Goal: Task Accomplishment & Management: Use online tool/utility

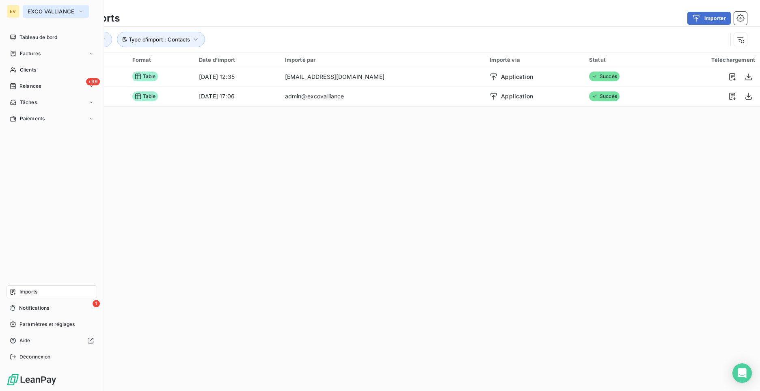
click at [74, 14] on span "EXCO VALLIANCE" at bounding box center [51, 11] width 47 height 6
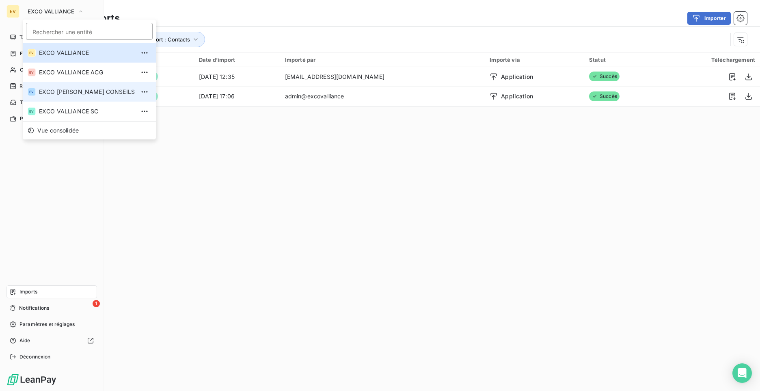
click at [98, 95] on span "EXCO [PERSON_NAME] CONSEILS" at bounding box center [87, 92] width 96 height 8
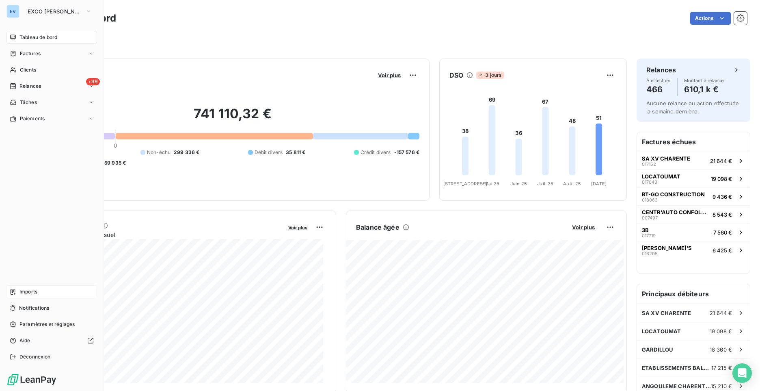
click at [30, 293] on span "Imports" at bounding box center [28, 291] width 18 height 7
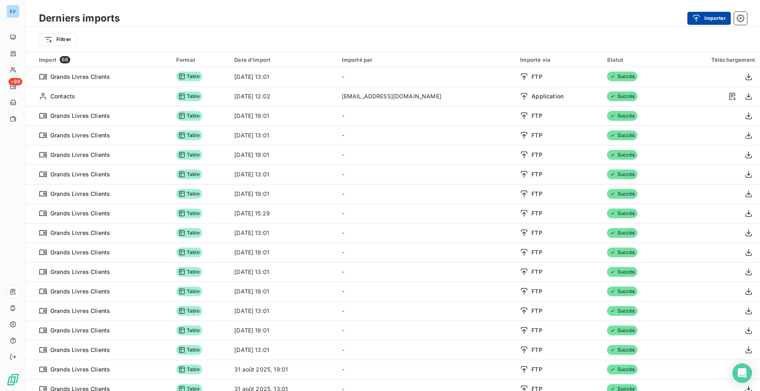
click at [711, 22] on button "Importer" at bounding box center [709, 18] width 43 height 13
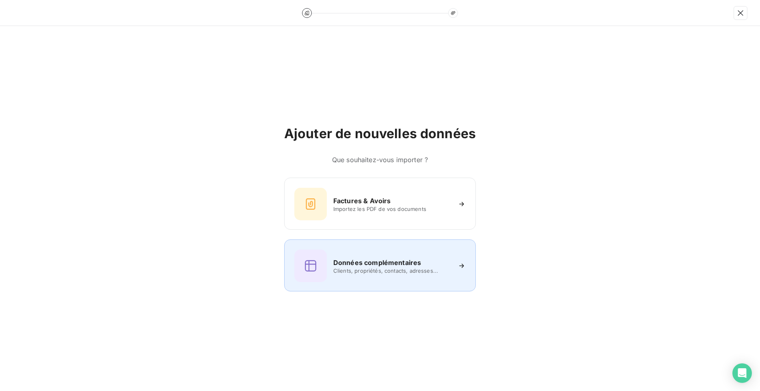
click at [382, 269] on span "Clients, propriétés, contacts, adresses..." at bounding box center [392, 270] width 118 height 6
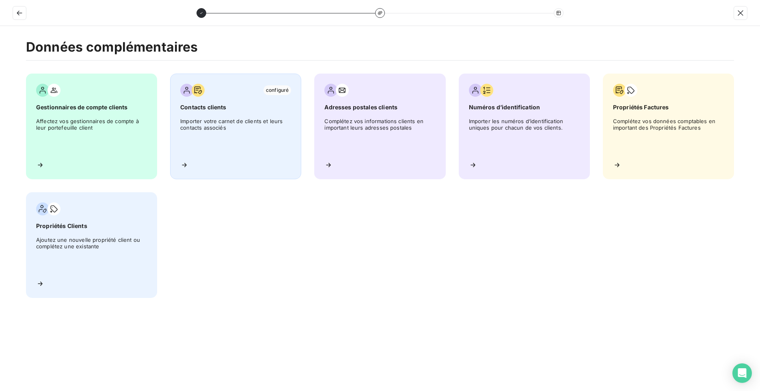
click at [215, 129] on span "Importer votre carnet de clients et leurs contacts associés" at bounding box center [235, 136] width 111 height 37
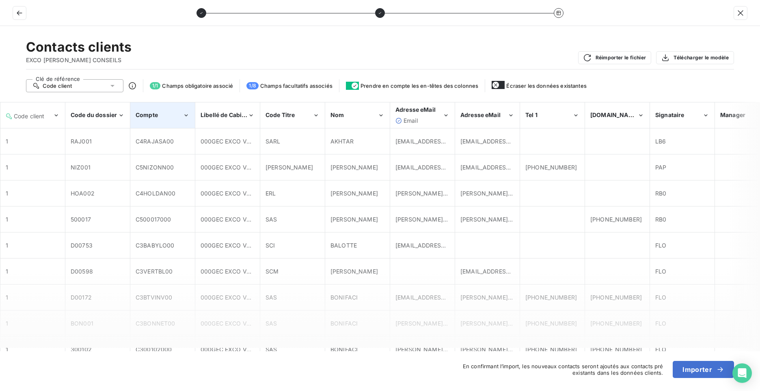
click at [177, 117] on div "Compte" at bounding box center [159, 115] width 47 height 8
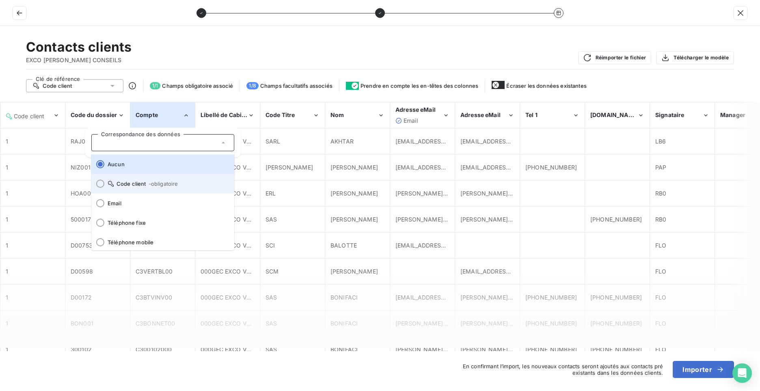
click at [156, 181] on span "- obligatoire" at bounding box center [164, 183] width 30 height 6
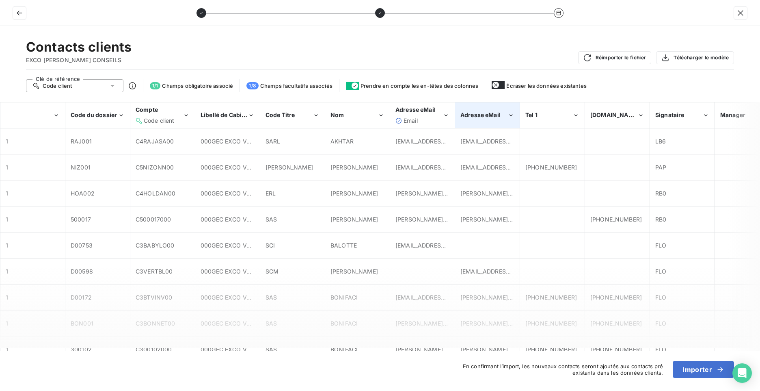
click at [494, 119] on div "Adresse eMail" at bounding box center [488, 115] width 64 height 25
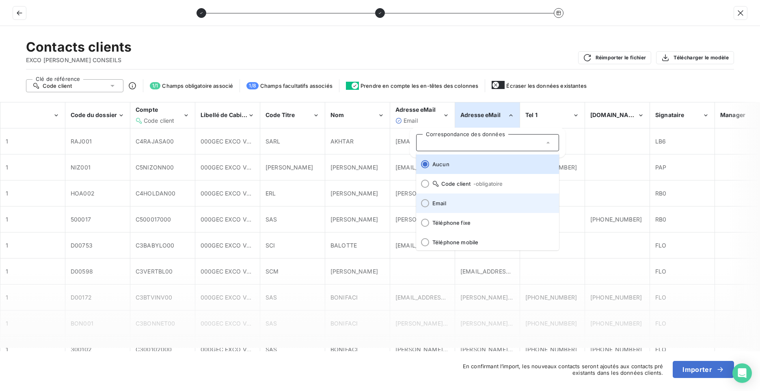
click at [445, 198] on li "Email" at bounding box center [487, 202] width 143 height 19
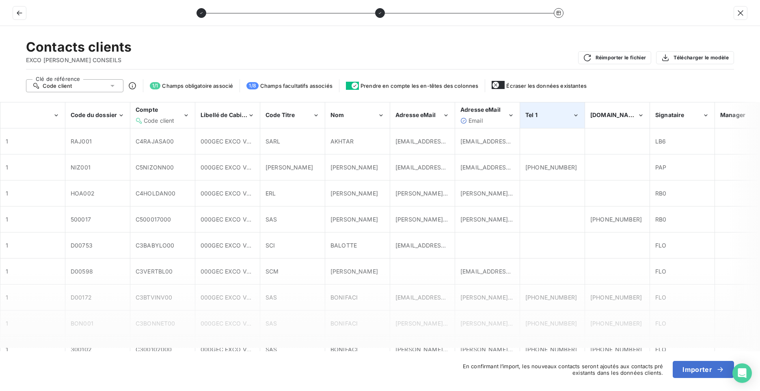
click at [563, 121] on div "Tel 1" at bounding box center [553, 115] width 64 height 25
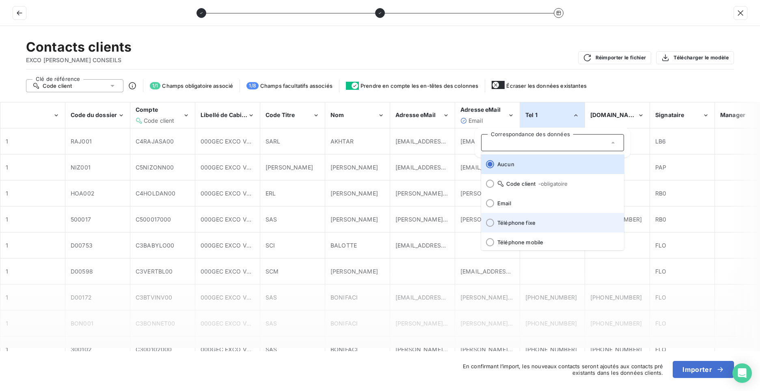
click at [526, 226] on li "Téléphone fixe" at bounding box center [552, 222] width 143 height 19
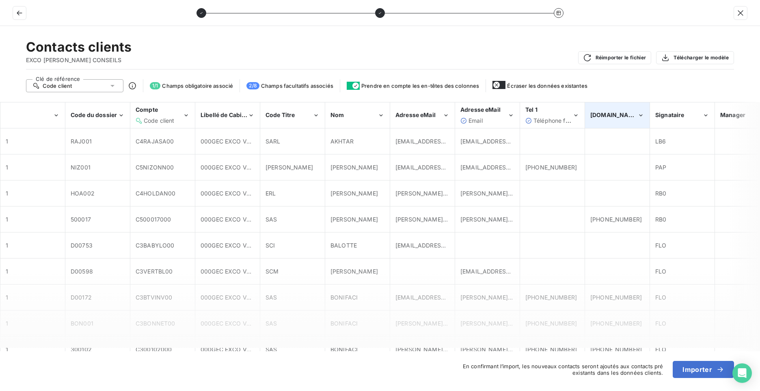
click at [610, 115] on span "[DOMAIN_NAME]" at bounding box center [615, 114] width 49 height 7
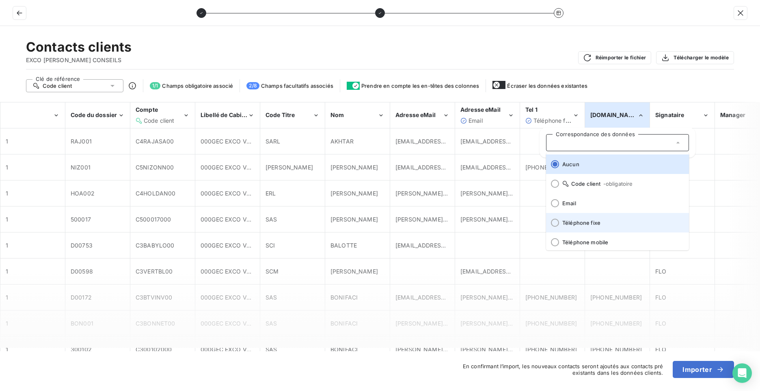
click at [589, 222] on span "Téléphone fixe" at bounding box center [623, 222] width 120 height 6
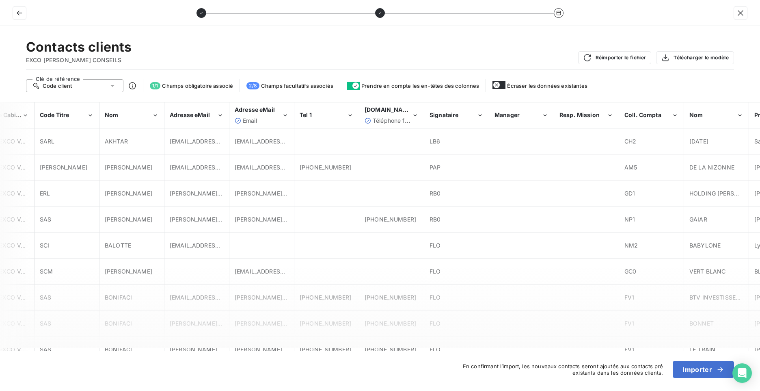
scroll to position [0, 280]
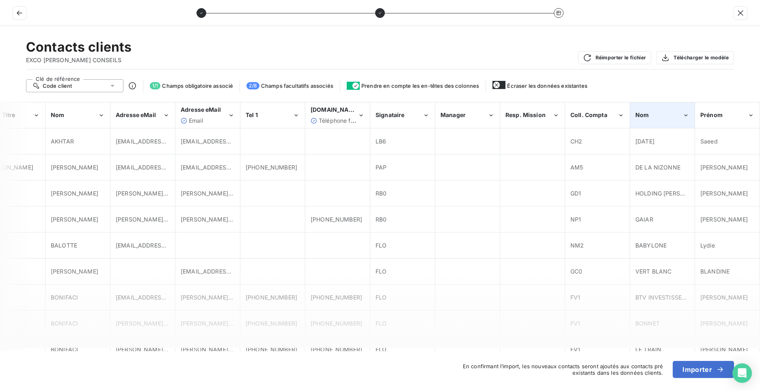
click at [669, 115] on div "Nom" at bounding box center [659, 115] width 47 height 8
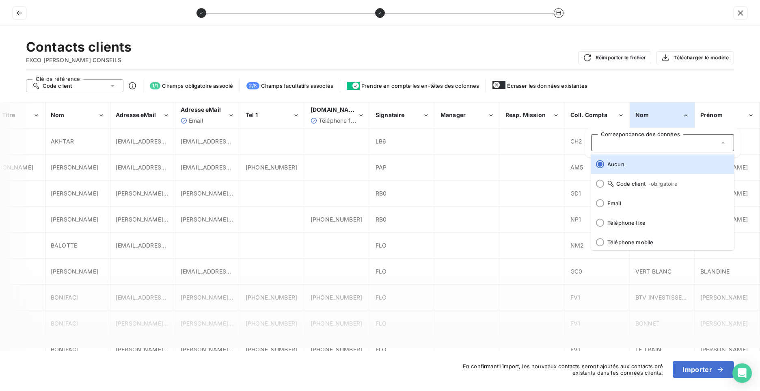
scroll to position [101, 0]
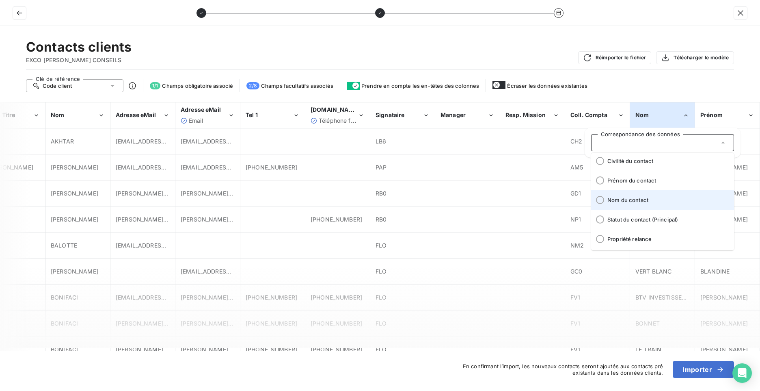
click at [600, 201] on div at bounding box center [600, 200] width 8 height 8
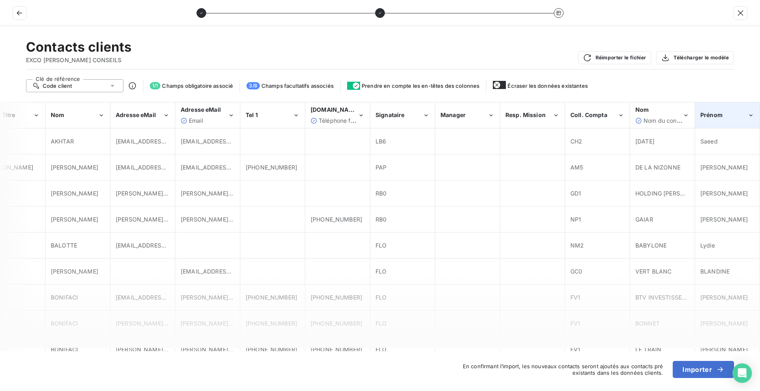
click at [742, 117] on div "Prénom" at bounding box center [724, 115] width 47 height 8
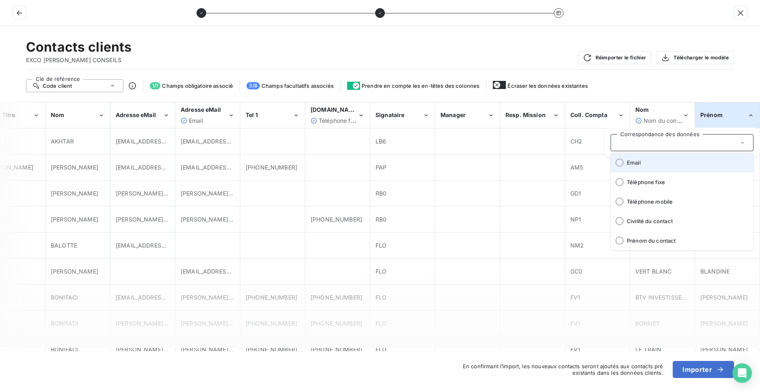
scroll to position [81, 0]
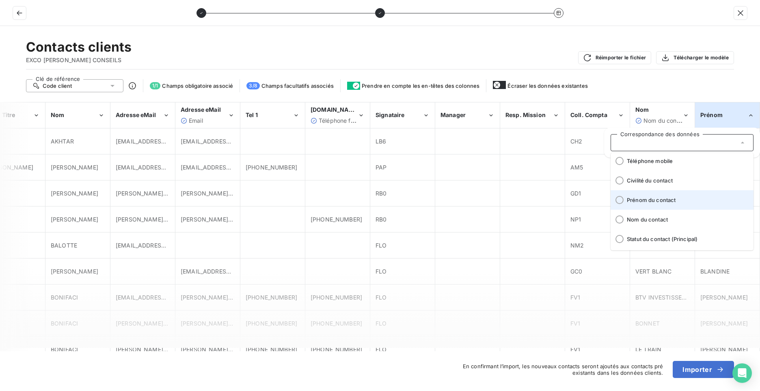
click at [620, 201] on div at bounding box center [620, 200] width 8 height 8
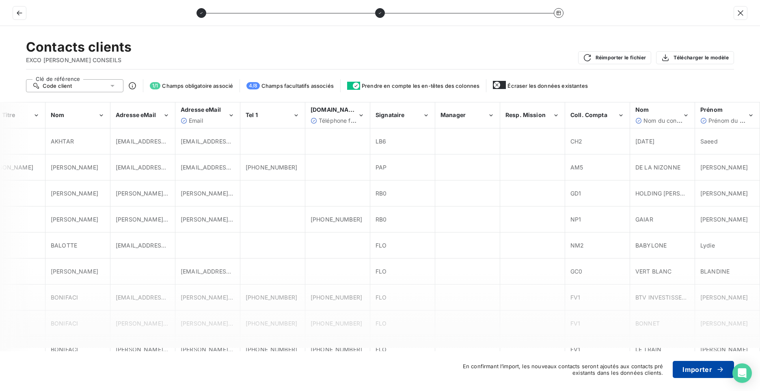
click at [700, 371] on button "Importer" at bounding box center [703, 369] width 61 height 17
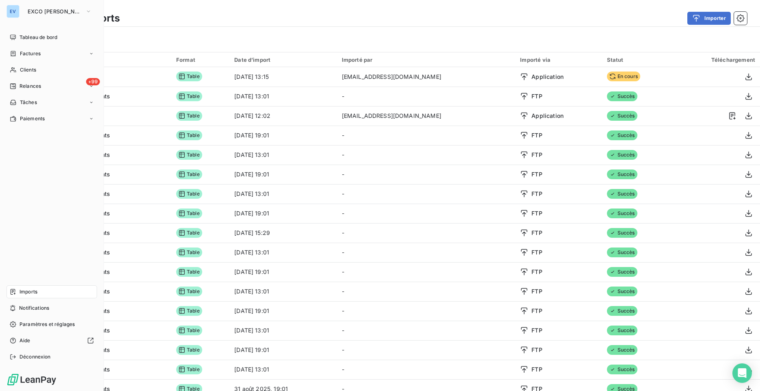
click at [16, 13] on div "EV" at bounding box center [12, 11] width 13 height 13
click at [83, 12] on button "EXCO [PERSON_NAME] CONSEILS" at bounding box center [60, 11] width 74 height 13
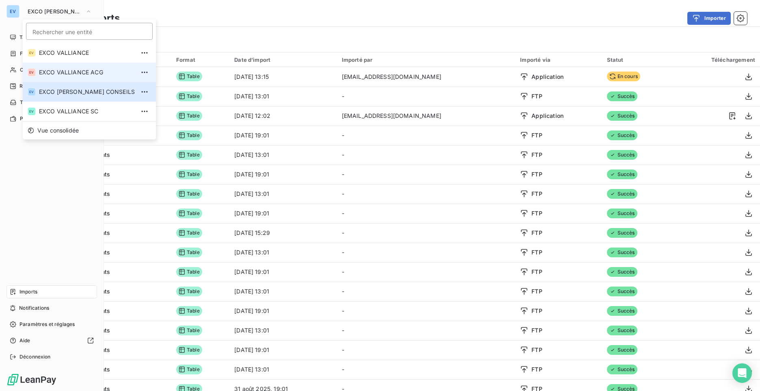
click at [63, 72] on span "EXCO VALLIANCE ACG" at bounding box center [87, 72] width 96 height 8
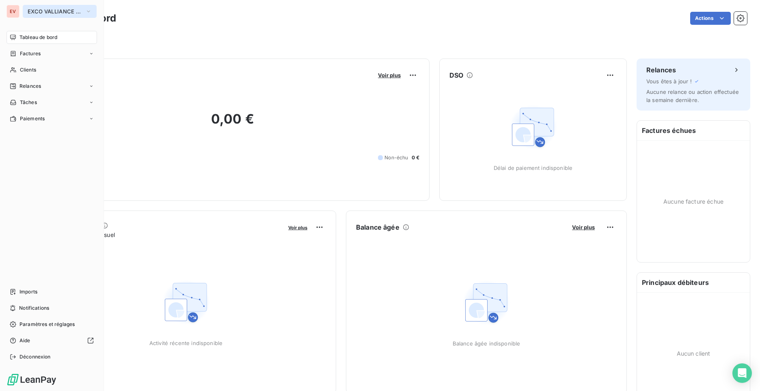
click at [55, 13] on span "EXCO VALLIANCE ACG" at bounding box center [55, 11] width 54 height 6
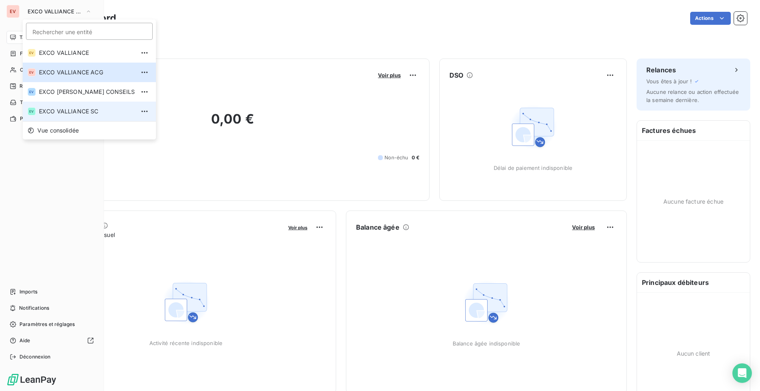
click at [67, 116] on li "EV EXCO VALLIANCE SC" at bounding box center [89, 111] width 133 height 19
